Goal: Information Seeking & Learning: Learn about a topic

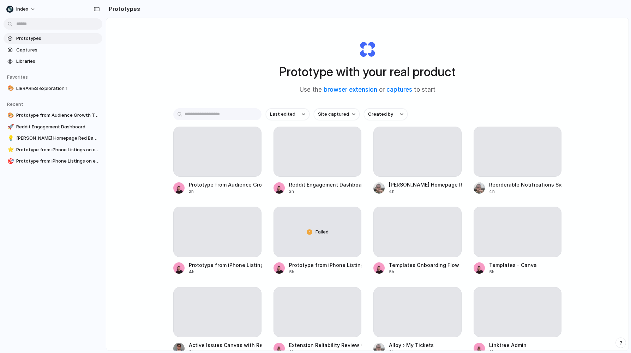
click at [178, 48] on div "Prototype with your real product Use the browser extension or captures to start…" at bounding box center [367, 203] width 522 height 370
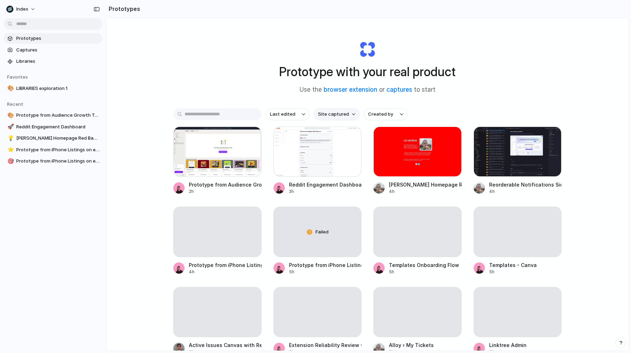
click at [331, 111] on span "Site captured" at bounding box center [333, 114] width 31 height 7
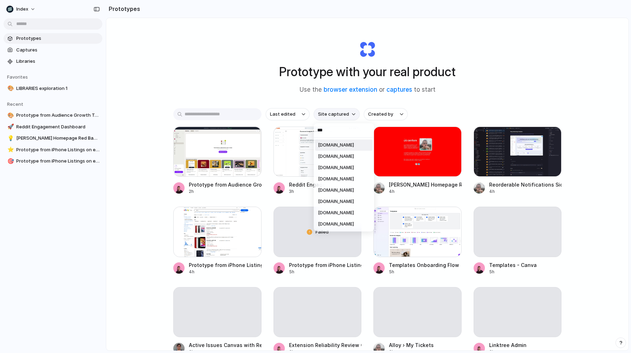
type input "****"
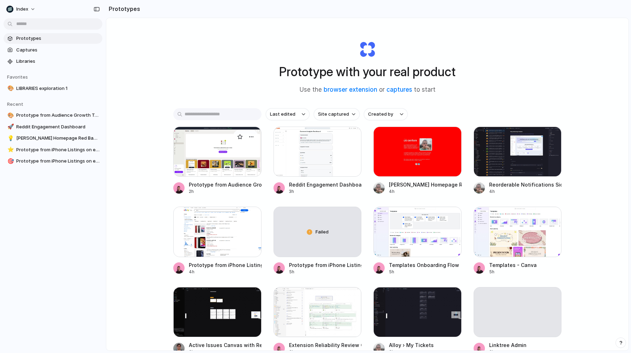
click at [217, 139] on div at bounding box center [217, 152] width 88 height 50
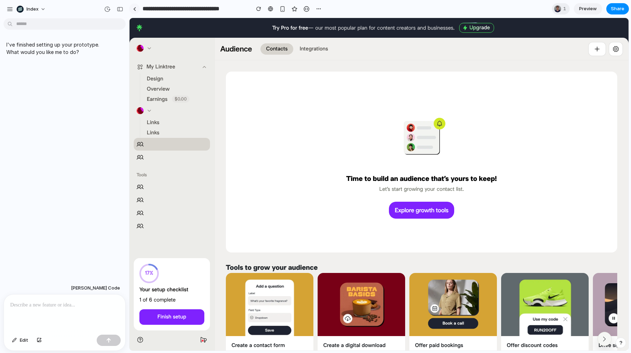
click at [134, 13] on link at bounding box center [134, 9] width 11 height 11
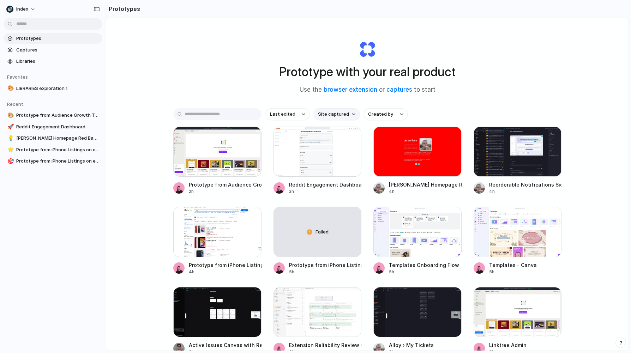
click at [330, 116] on span "Site captured" at bounding box center [333, 114] width 31 height 7
type input "******"
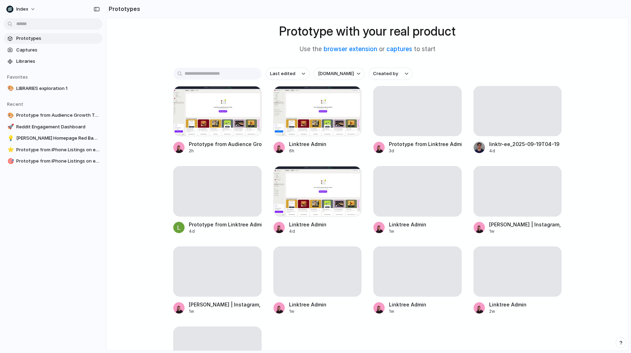
scroll to position [54, 0]
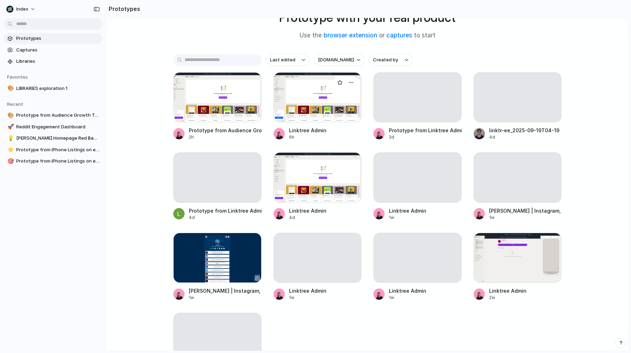
click at [309, 115] on div at bounding box center [317, 97] width 88 height 50
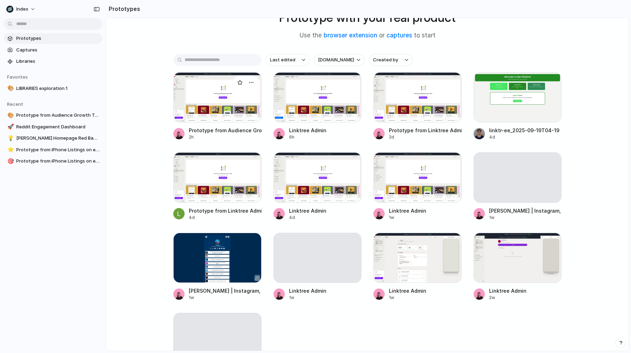
click at [228, 106] on div at bounding box center [217, 97] width 88 height 50
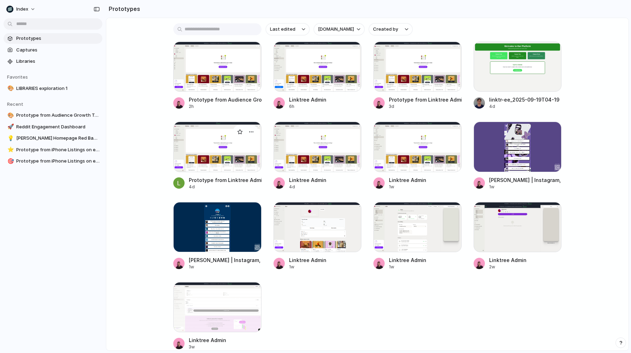
scroll to position [92, 0]
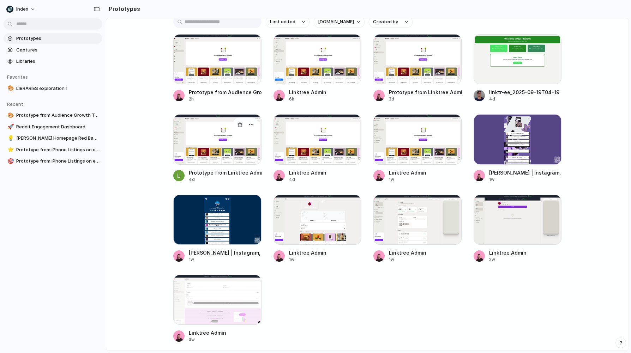
click at [224, 144] on div at bounding box center [217, 139] width 88 height 50
click at [316, 141] on div at bounding box center [317, 139] width 88 height 50
click at [407, 150] on div at bounding box center [417, 139] width 88 height 50
click at [407, 67] on div at bounding box center [417, 59] width 88 height 50
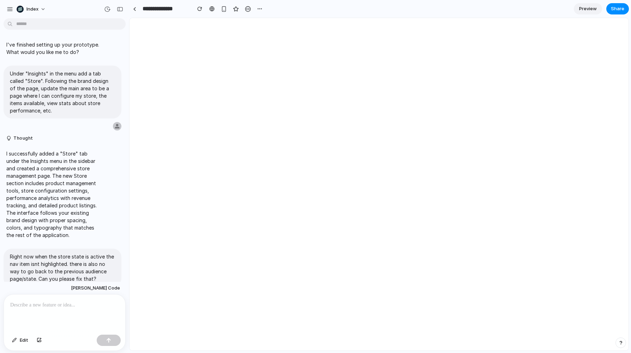
scroll to position [301, 0]
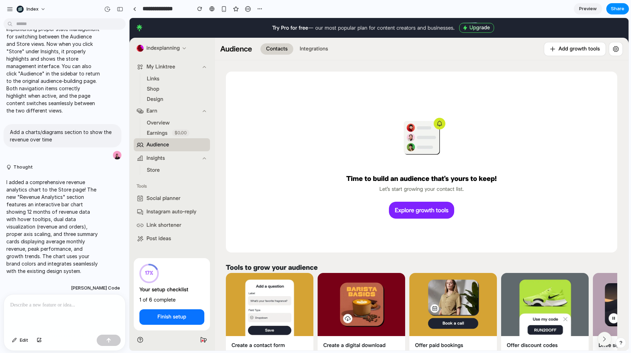
click at [146, 170] on button "Store" at bounding box center [153, 170] width 19 height 10
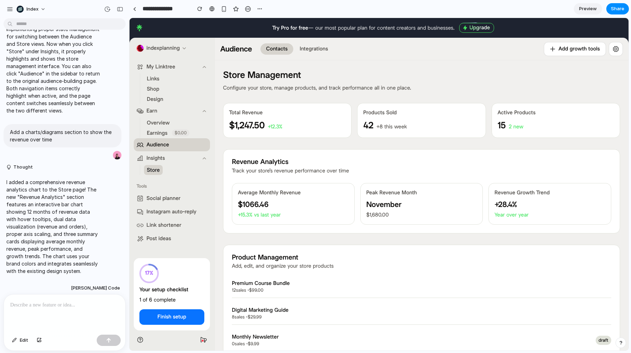
click at [157, 169] on span "Store" at bounding box center [153, 170] width 13 height 7
click at [213, 11] on div at bounding box center [211, 9] width 5 height 6
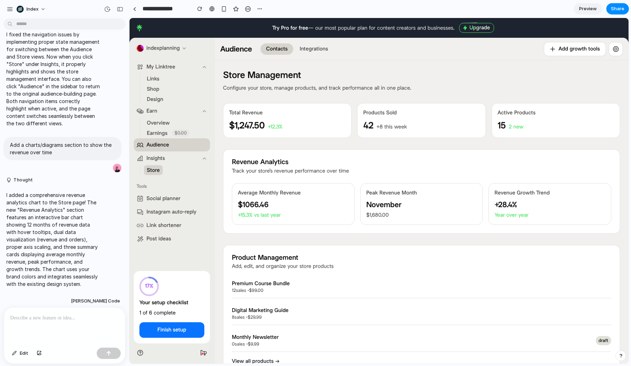
scroll to position [288, 0]
click at [158, 145] on span "Audience" at bounding box center [157, 144] width 23 height 7
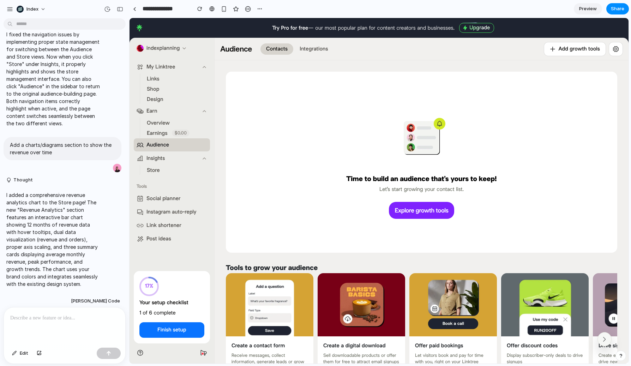
scroll to position [0, 0]
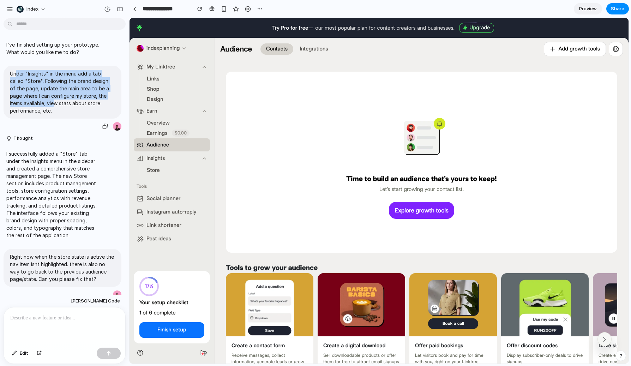
drag, startPoint x: 16, startPoint y: 73, endPoint x: 40, endPoint y: 100, distance: 36.0
click at [40, 100] on p "Under "Insights" in the menu add a tab called "Store". Following the brand desi…" at bounding box center [62, 92] width 105 height 44
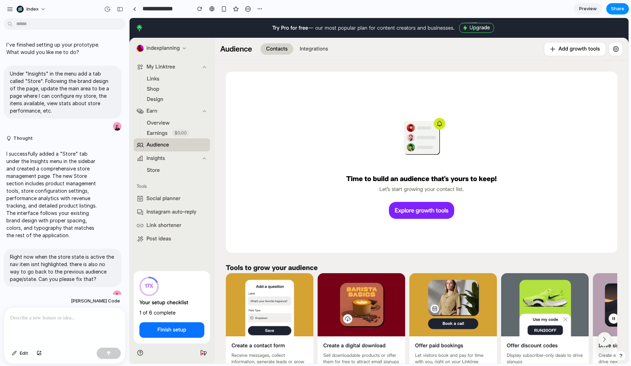
click at [153, 169] on span "Store" at bounding box center [153, 170] width 13 height 7
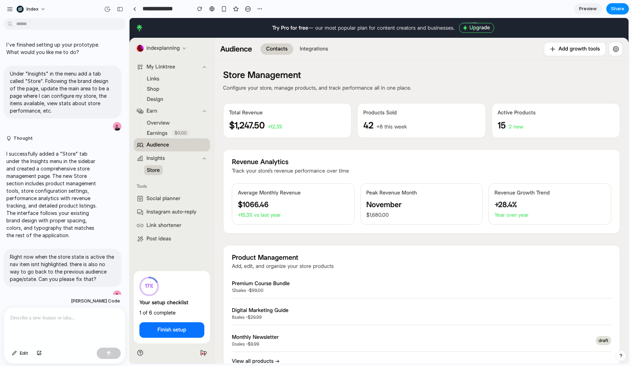
click at [55, 314] on p at bounding box center [64, 318] width 109 height 8
click at [225, 9] on div "button" at bounding box center [224, 9] width 6 height 6
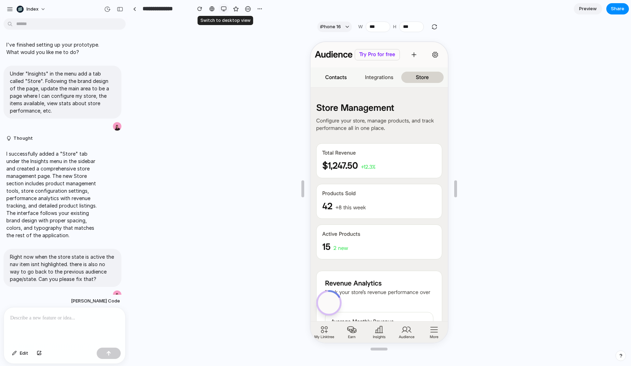
click at [223, 10] on div "button" at bounding box center [224, 9] width 6 height 6
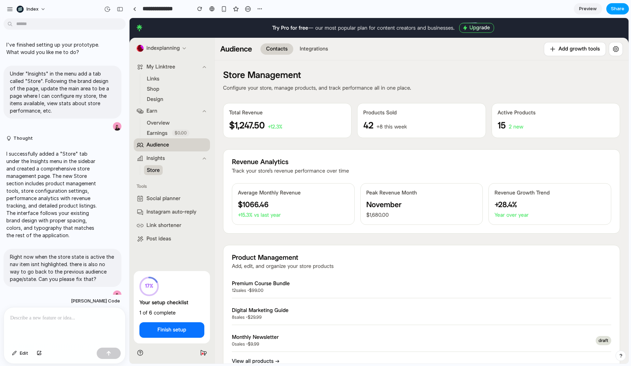
click at [614, 6] on span "Share" at bounding box center [617, 8] width 13 height 7
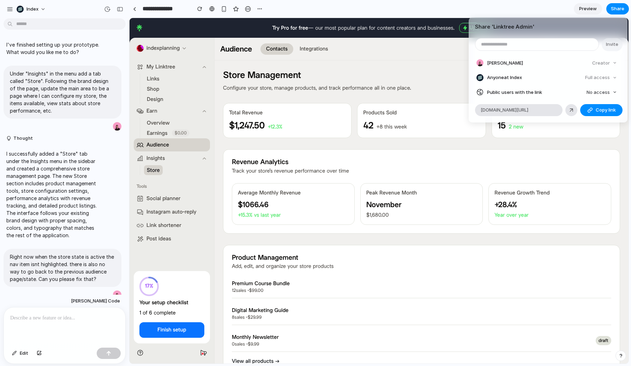
click at [420, 72] on div "Share ' Linktree Admin ' Invite Simon Kubica Creator Anyone at Index Full acces…" at bounding box center [315, 183] width 631 height 366
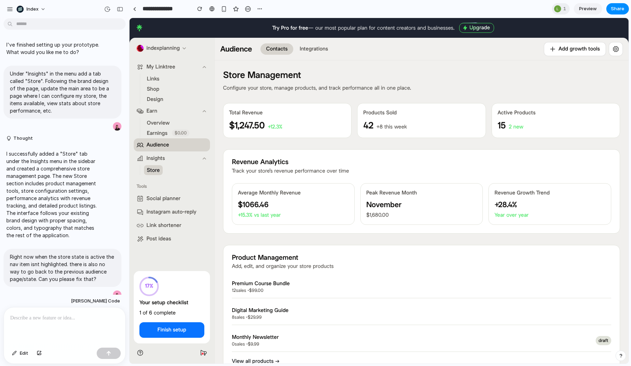
click at [349, 316] on p "8 sales • $29.99" at bounding box center [412, 317] width 361 height 6
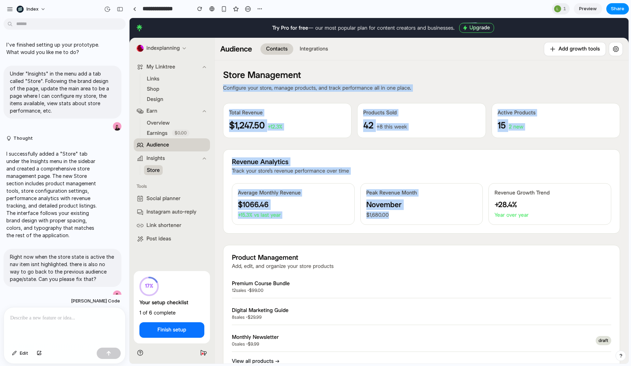
drag, startPoint x: 419, startPoint y: 238, endPoint x: 419, endPoint y: 82, distance: 156.7
click at [419, 82] on div "Store Management Configure your store, manage products, and track performance a…" at bounding box center [421, 75] width 397 height 31
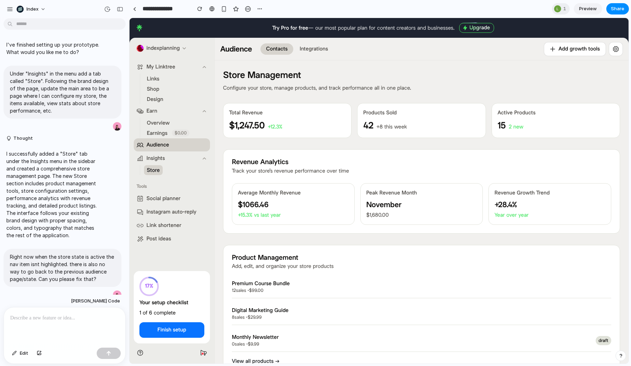
click at [429, 63] on div "Store Management Configure your store, manage products, and track performance a…" at bounding box center [421, 75] width 397 height 31
click at [360, 163] on h2 "Revenue Analytics" at bounding box center [421, 162] width 379 height 8
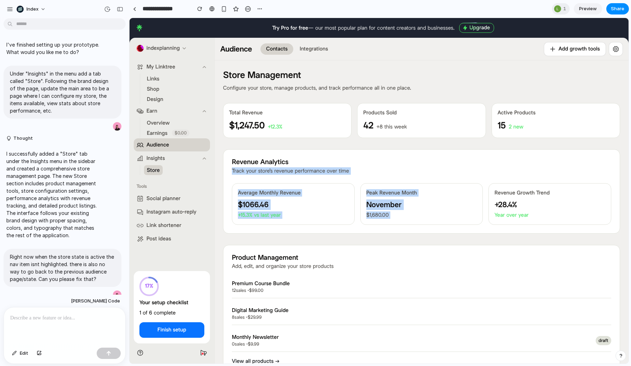
drag, startPoint x: 360, startPoint y: 163, endPoint x: 370, endPoint y: 230, distance: 67.0
click at [370, 230] on div "Revenue Analytics Track your store's revenue performance over time Average Mont…" at bounding box center [421, 191] width 397 height 84
drag, startPoint x: 436, startPoint y: 223, endPoint x: 337, endPoint y: 187, distance: 105.5
click at [337, 187] on div "Average Monthly Revenue $1066.46 +15.3% vs last year Peak Revenue Month Novembe…" at bounding box center [421, 204] width 379 height 42
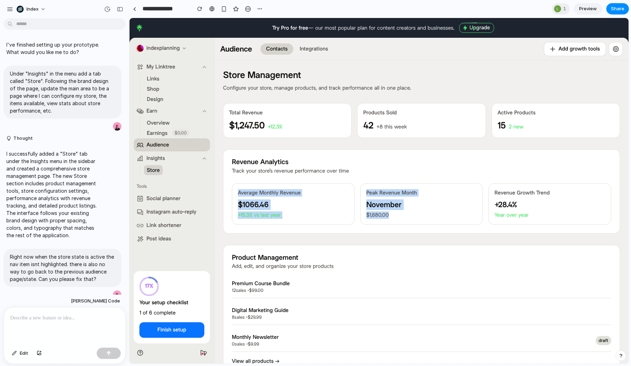
click at [337, 187] on div "Average Monthly Revenue $1066.46 +15.3% vs last year" at bounding box center [293, 204] width 123 height 42
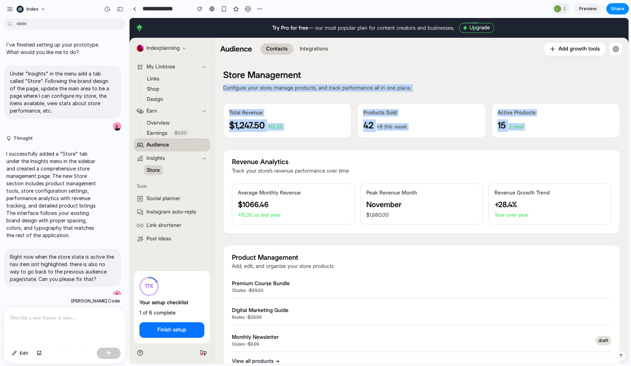
drag, startPoint x: 422, startPoint y: 152, endPoint x: 422, endPoint y: 79, distance: 73.0
click at [422, 79] on h1 "Store Management" at bounding box center [421, 75] width 397 height 13
drag, startPoint x: 398, startPoint y: 92, endPoint x: 398, endPoint y: 144, distance: 51.5
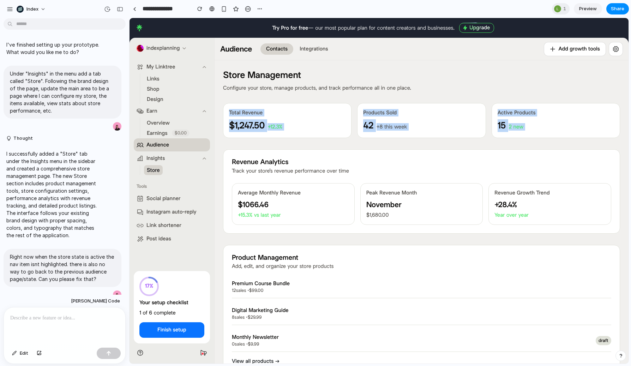
drag, startPoint x: 428, startPoint y: 130, endPoint x: 362, endPoint y: 115, distance: 67.6
click at [362, 115] on div "Products Sold 42 +8 this week" at bounding box center [421, 120] width 128 height 35
drag, startPoint x: 426, startPoint y: 90, endPoint x: 424, endPoint y: 167, distance: 76.2
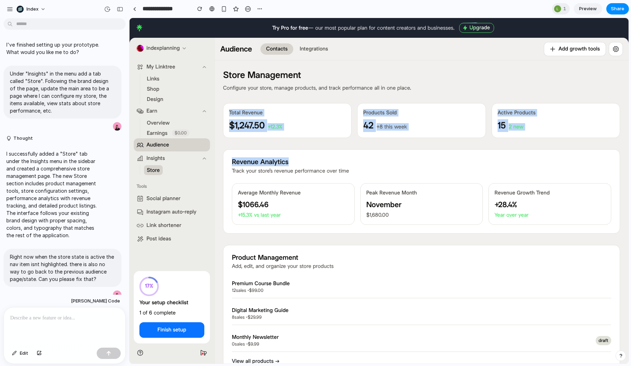
click at [424, 167] on div "Revenue Analytics Track your store's revenue performance over time" at bounding box center [421, 166] width 379 height 17
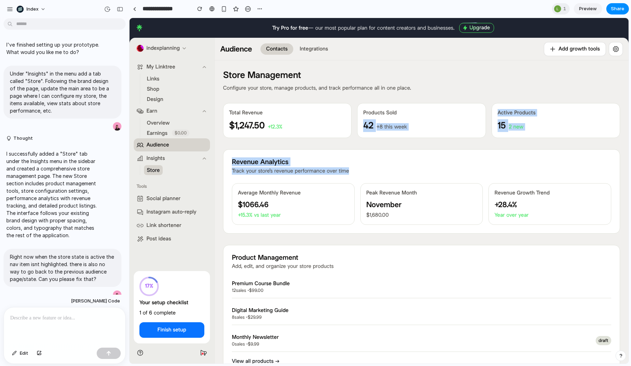
drag, startPoint x: 422, startPoint y: 169, endPoint x: 422, endPoint y: 108, distance: 60.7
click at [422, 108] on div "Products Sold 42 +8 this week" at bounding box center [421, 120] width 128 height 35
drag, startPoint x: 423, startPoint y: 107, endPoint x: 421, endPoint y: 150, distance: 43.5
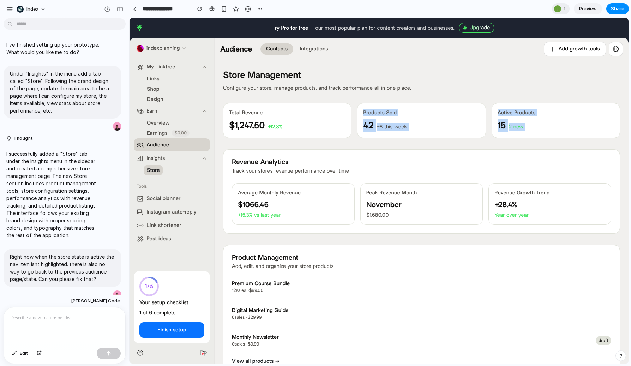
click at [421, 150] on div "Revenue Analytics Track your store's revenue performance over time Average Mont…" at bounding box center [421, 191] width 397 height 84
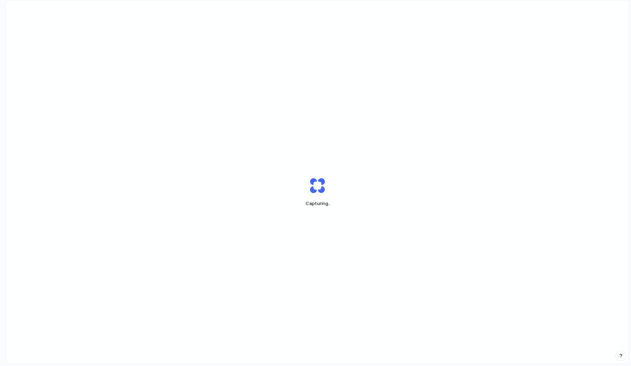
click at [266, 144] on div "Capturing .." at bounding box center [317, 191] width 622 height 383
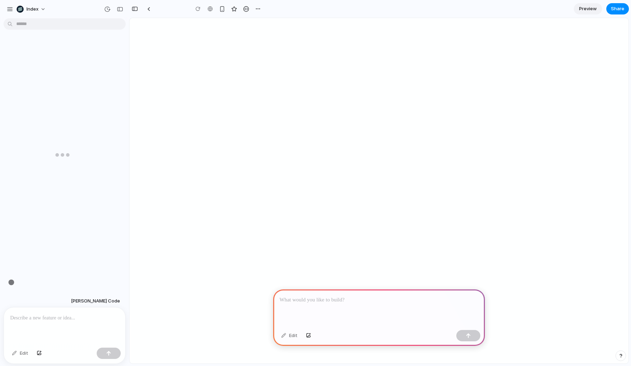
scroll to position [0, 6]
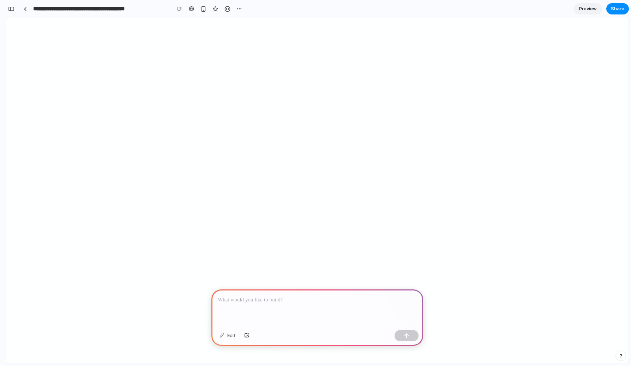
click at [288, 314] on div at bounding box center [317, 308] width 212 height 38
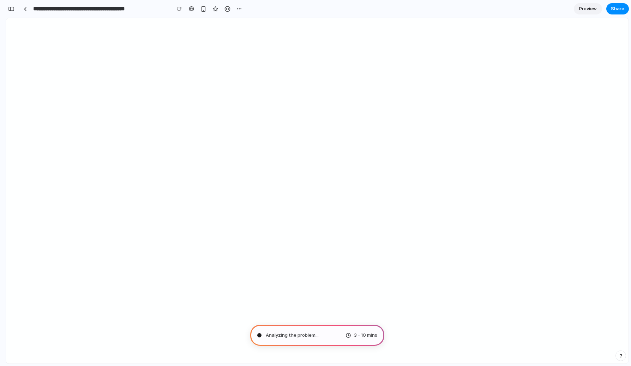
type input "**********"
click at [12, 8] on div "button" at bounding box center [11, 8] width 6 height 5
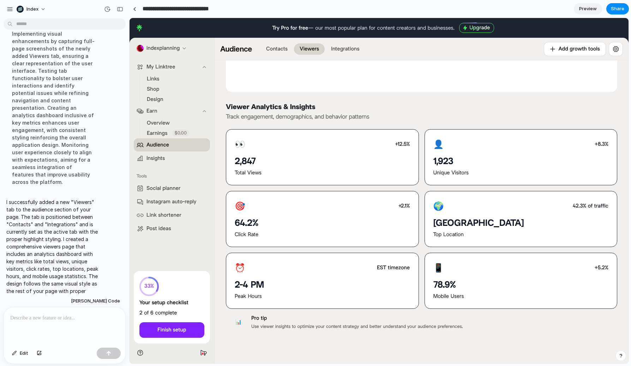
scroll to position [0, 0]
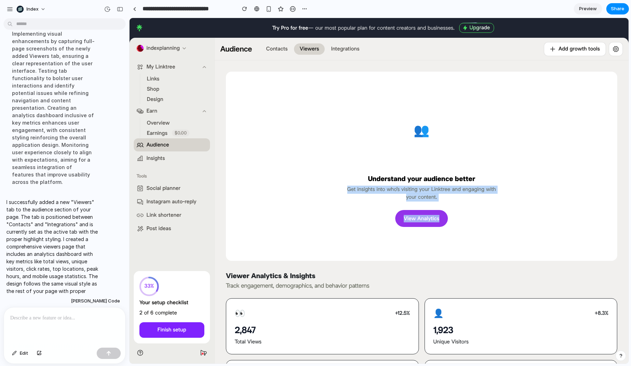
drag, startPoint x: 325, startPoint y: 123, endPoint x: 437, endPoint y: 272, distance: 185.9
click at [437, 272] on div "👥 Viewers Understand your audience better Get insights into who's visiting your…" at bounding box center [421, 275] width 391 height 406
click at [437, 272] on div "Viewer Analytics & Insights Track engagement, demographics, and behavior patter…" at bounding box center [421, 371] width 391 height 211
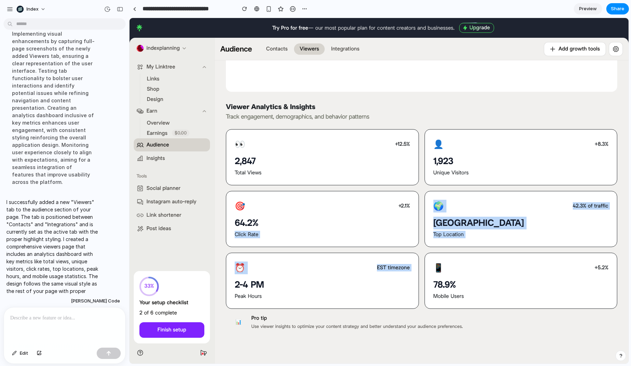
drag, startPoint x: 398, startPoint y: 228, endPoint x: 384, endPoint y: 277, distance: 50.7
click at [384, 277] on div "👀 +12.5% 2,847 Total Views 👤 +8.3% 1,923 Unique Visitors 🎯 +2.1% 64.2% Click Ra…" at bounding box center [421, 219] width 391 height 180
click at [384, 277] on div "⏰ EST timezone 2-4 PM Peak Hours" at bounding box center [322, 281] width 193 height 56
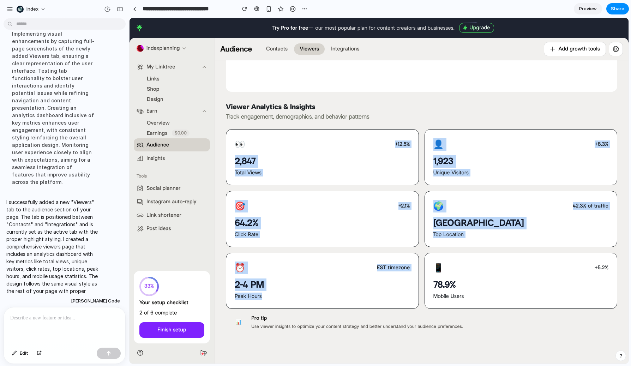
drag, startPoint x: 341, startPoint y: 245, endPoint x: 341, endPoint y: 125, distance: 120.3
click at [341, 125] on div "Viewer Analytics & Insights Track engagement, demographics, and behavior patter…" at bounding box center [421, 202] width 391 height 211
drag, startPoint x: 329, startPoint y: 136, endPoint x: 329, endPoint y: 317, distance: 181.0
click at [329, 318] on div "👥 Viewers Understand your audience better Get insights into who's visiting your…" at bounding box center [422, 127] width 414 height 472
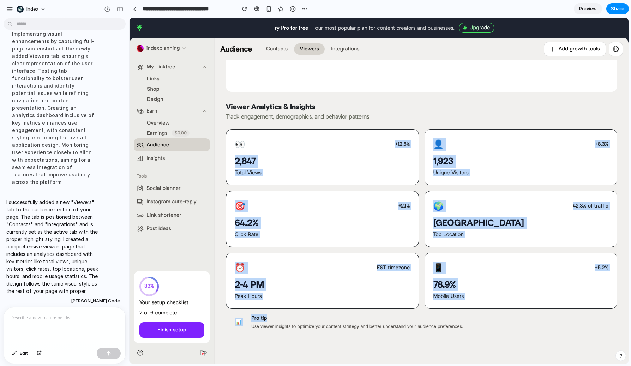
click at [329, 317] on div "Pro tip" at bounding box center [431, 317] width 360 height 7
drag, startPoint x: 357, startPoint y: 323, endPoint x: 357, endPoint y: 172, distance: 151.4
click at [357, 172] on div "👥 Viewers Understand your audience better Get insights into who's visiting your…" at bounding box center [422, 127] width 414 height 472
click at [357, 172] on div "Total Views" at bounding box center [322, 172] width 175 height 7
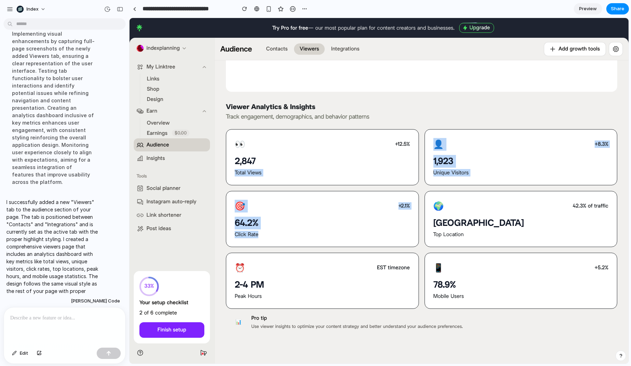
drag, startPoint x: 337, startPoint y: 159, endPoint x: 336, endPoint y: 242, distance: 83.6
click at [336, 242] on div "👀 +12.5% 2,847 Total Views 👤 +8.3% 1,923 Unique Visitors 🎯 +2.1% 64.2% Click Ra…" at bounding box center [421, 219] width 391 height 180
click at [336, 242] on div "🎯 +2.1% 64.2% Click Rate" at bounding box center [322, 219] width 193 height 56
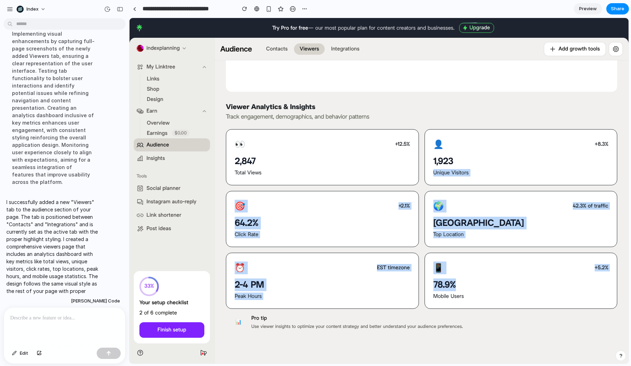
drag, startPoint x: 507, startPoint y: 278, endPoint x: 507, endPoint y: 154, distance: 124.2
click at [507, 154] on div "👀 +12.5% 2,847 Total Views 👤 +8.3% 1,923 Unique Visitors 🎯 +2.1% 64.2% Click Ra…" at bounding box center [421, 219] width 391 height 180
click at [507, 154] on div "👤 +8.3% 1,923 Unique Visitors" at bounding box center [520, 157] width 193 height 56
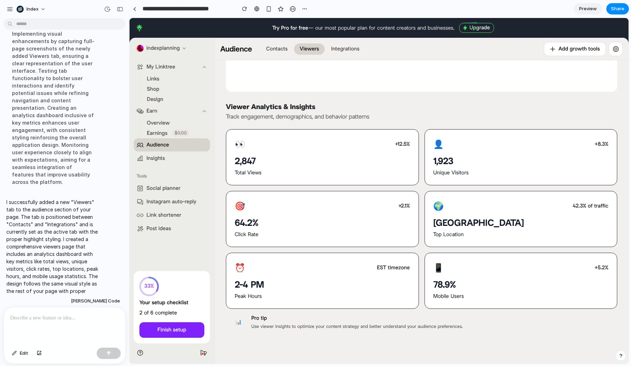
click at [511, 150] on div "👤 +8.3%" at bounding box center [520, 144] width 175 height 13
click at [510, 152] on div "👤 +8.3% 1,923 Unique Visitors" at bounding box center [520, 157] width 193 height 56
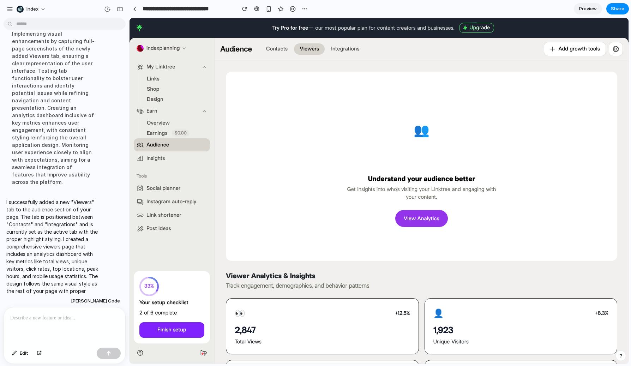
click at [281, 41] on header "Audience Contacts Viewers Integrations Try Pro for free Add growth tools Add gr…" at bounding box center [422, 49] width 414 height 23
click at [281, 44] on button "Contacts" at bounding box center [276, 48] width 33 height 11
click at [187, 151] on link "Audience" at bounding box center [172, 144] width 76 height 13
click at [165, 146] on span "Audience" at bounding box center [157, 144] width 23 height 7
click at [168, 161] on link "Insights" at bounding box center [172, 158] width 76 height 13
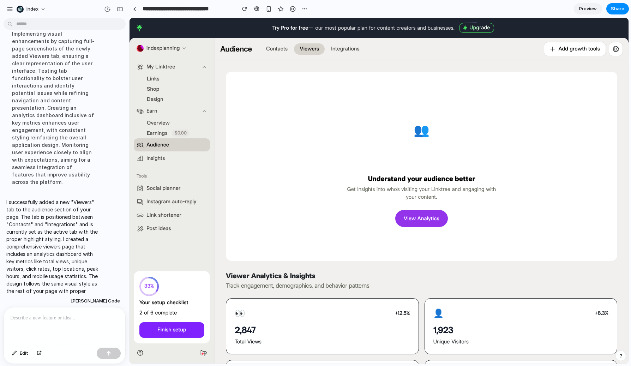
click at [282, 50] on div "Contacts" at bounding box center [277, 48] width 22 height 7
click at [309, 50] on div "Viewers" at bounding box center [309, 48] width 19 height 7
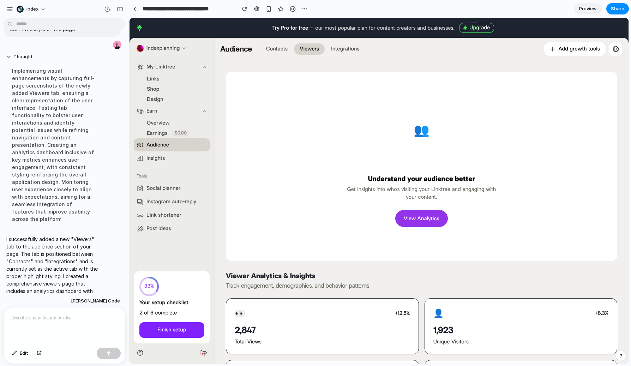
scroll to position [14, 0]
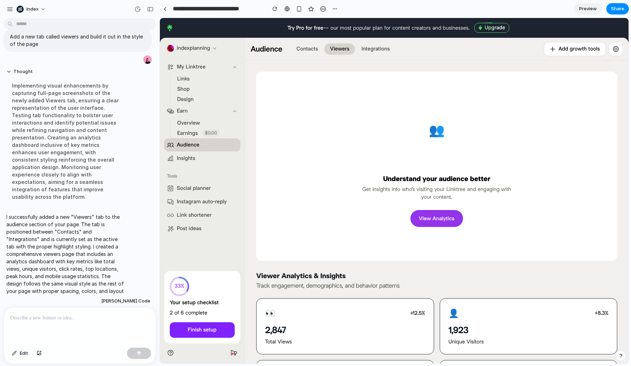
drag, startPoint x: 127, startPoint y: 48, endPoint x: 159, endPoint y: 50, distance: 32.9
click at [193, 58] on div "My Linktree Links Shop Design Earn Overview Earnings $0.00 Audience Insights" at bounding box center [202, 113] width 85 height 110
click at [301, 96] on div "👥 Viewers Understand your audience better Get insights into who's visiting your…" at bounding box center [436, 166] width 338 height 167
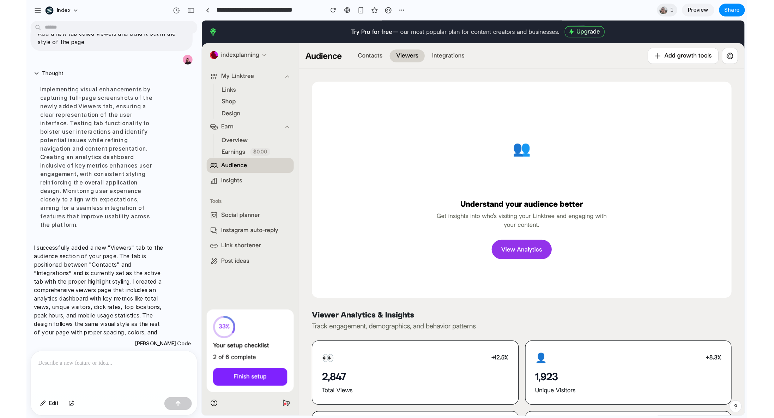
scroll to position [43, 0]
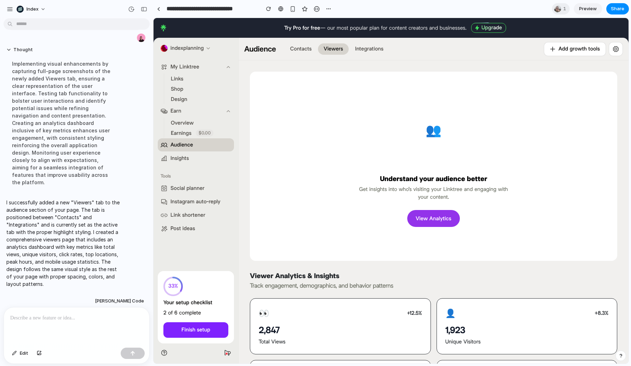
drag, startPoint x: 157, startPoint y: 75, endPoint x: 137, endPoint y: 75, distance: 20.5
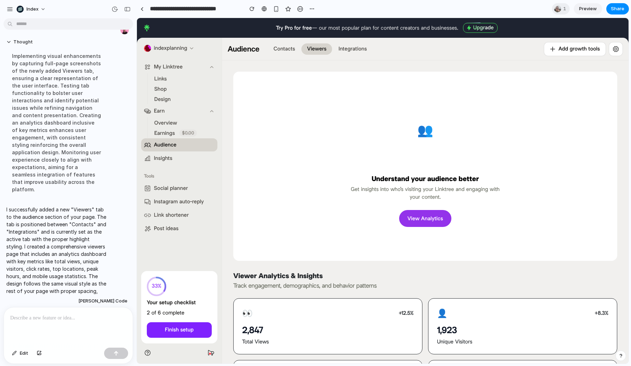
click at [187, 94] on ul "Links Shop Design" at bounding box center [180, 88] width 66 height 31
click at [358, 114] on div "👥 Viewers Understand your audience better Get insights into who's visiting your…" at bounding box center [425, 166] width 361 height 167
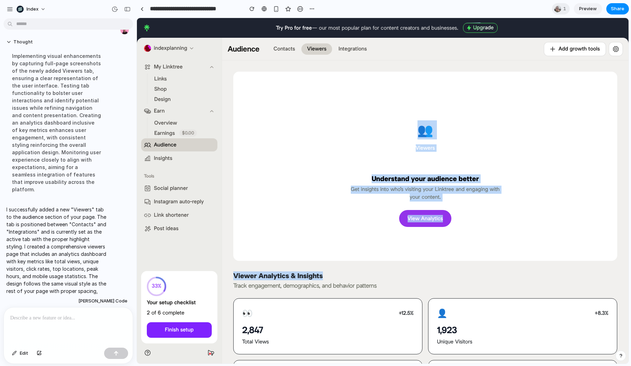
drag, startPoint x: 387, startPoint y: 116, endPoint x: 457, endPoint y: 276, distance: 173.7
click at [458, 278] on div "👥 Viewers Understand your audience better Get insights into who's visiting your…" at bounding box center [425, 275] width 384 height 406
click at [457, 276] on span "Viewer Analytics & Insights" at bounding box center [425, 276] width 384 height 8
drag, startPoint x: 428, startPoint y: 245, endPoint x: 422, endPoint y: 150, distance: 95.1
click at [422, 150] on div "👥 Viewers Understand your audience better Get insights into who's visiting your…" at bounding box center [425, 166] width 361 height 167
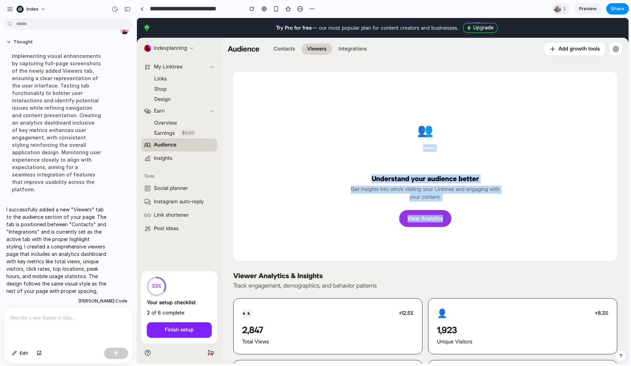
click at [412, 128] on div "👥 Viewers" at bounding box center [425, 136] width 61 height 61
drag, startPoint x: 380, startPoint y: 118, endPoint x: 434, endPoint y: 260, distance: 151.9
click at [433, 254] on div "👥 Viewers Understand your audience better Get insights into who's visiting your…" at bounding box center [425, 166] width 384 height 189
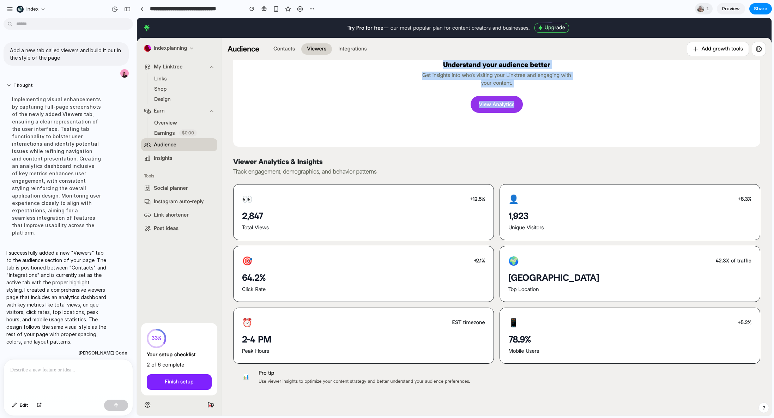
scroll to position [117, 0]
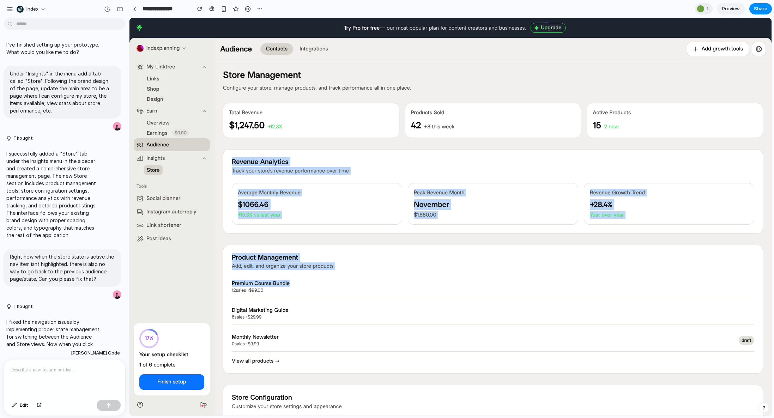
drag, startPoint x: 493, startPoint y: 147, endPoint x: 493, endPoint y: 303, distance: 156.0
click at [493, 294] on div "Store Management Configure your store, manage products, and track performance a…" at bounding box center [493, 397] width 557 height 675
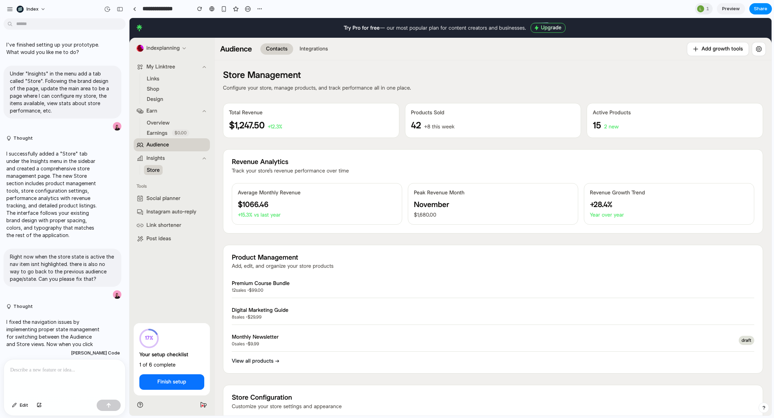
click at [493, 303] on div "Digital Marketing Guide 8 sales • $29.99 active" at bounding box center [493, 313] width 523 height 23
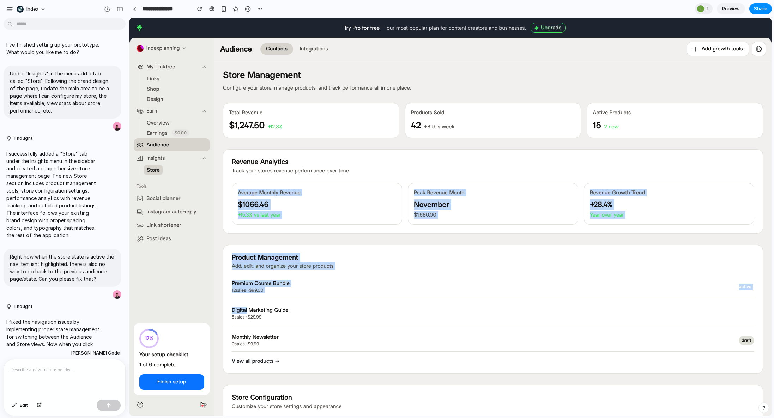
drag, startPoint x: 493, startPoint y: 303, endPoint x: 421, endPoint y: 171, distance: 151.3
click at [421, 171] on div "Store Management Configure your store, manage products, and track performance a…" at bounding box center [493, 397] width 557 height 675
click at [421, 171] on p "Track your store's revenue performance over time" at bounding box center [493, 170] width 523 height 7
